Goal: Navigation & Orientation: Find specific page/section

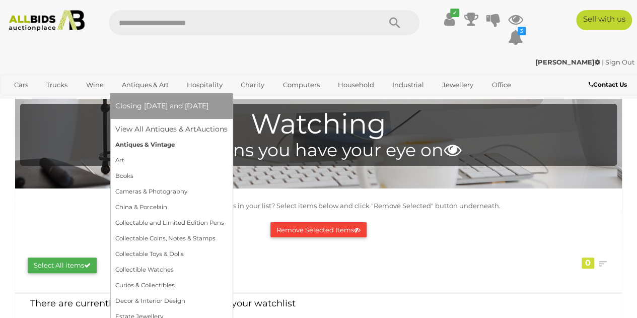
click at [138, 150] on link "Antiques & Vintage" at bounding box center [171, 145] width 112 height 16
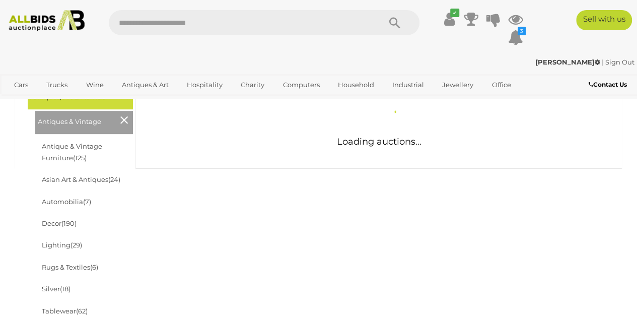
scroll to position [156, 0]
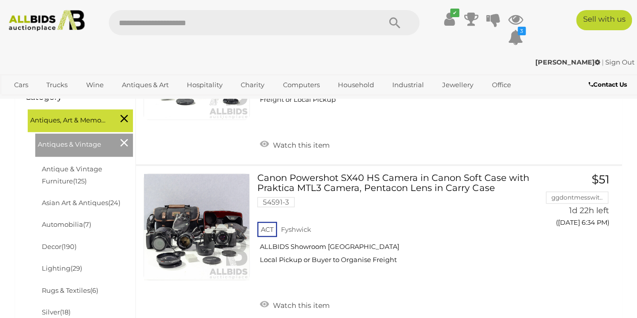
scroll to position [245, 0]
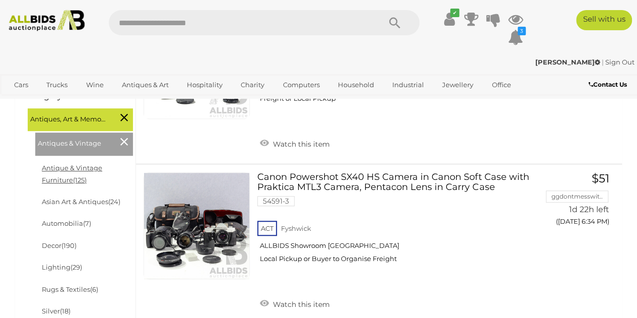
click at [64, 169] on link "Antique & Vintage Furniture (125)" at bounding box center [72, 174] width 60 height 20
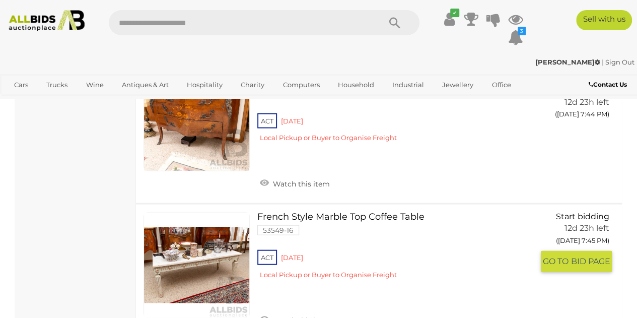
scroll to position [6871, 0]
